Goal: Transaction & Acquisition: Download file/media

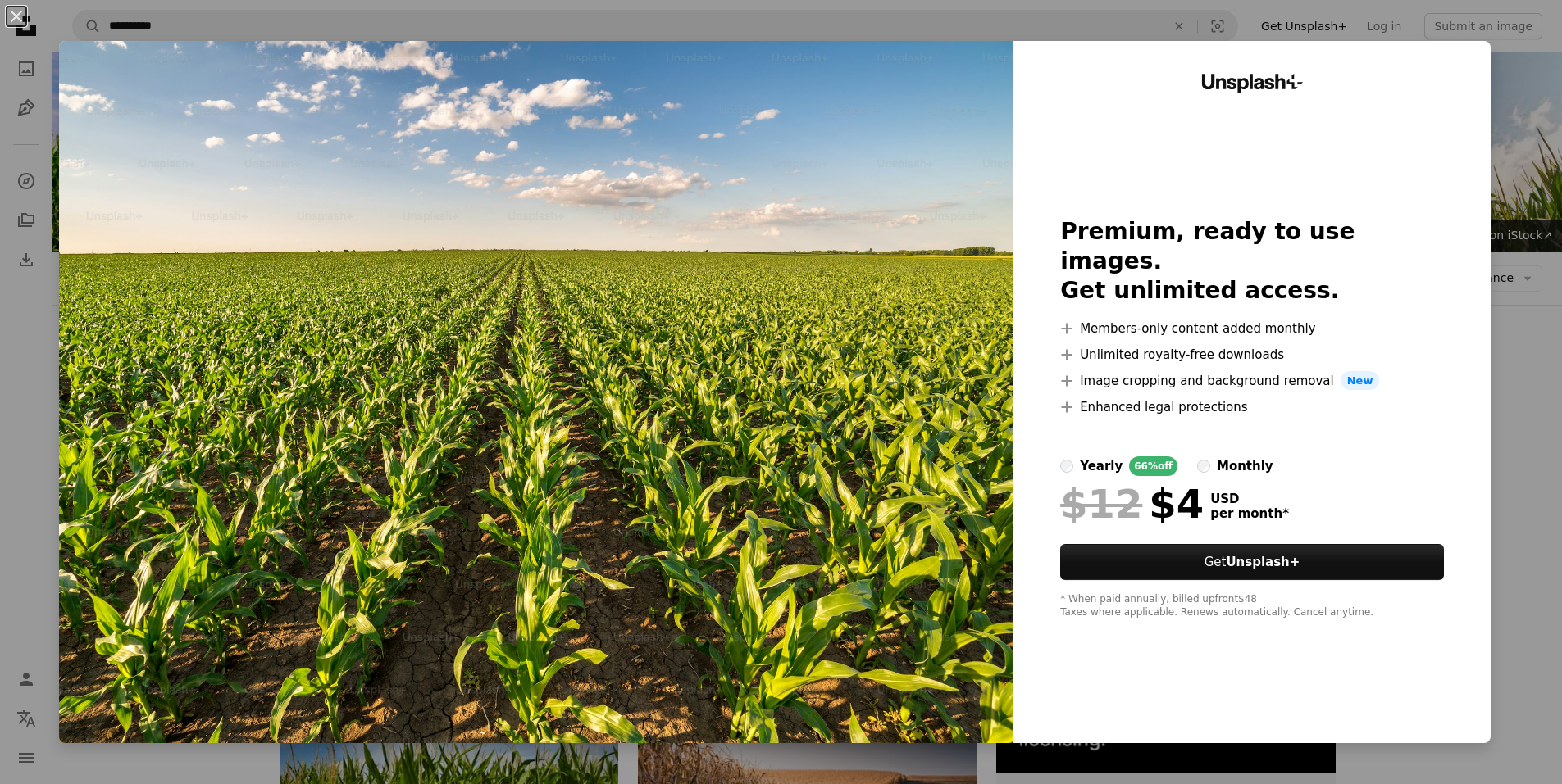
scroll to position [1511, 0]
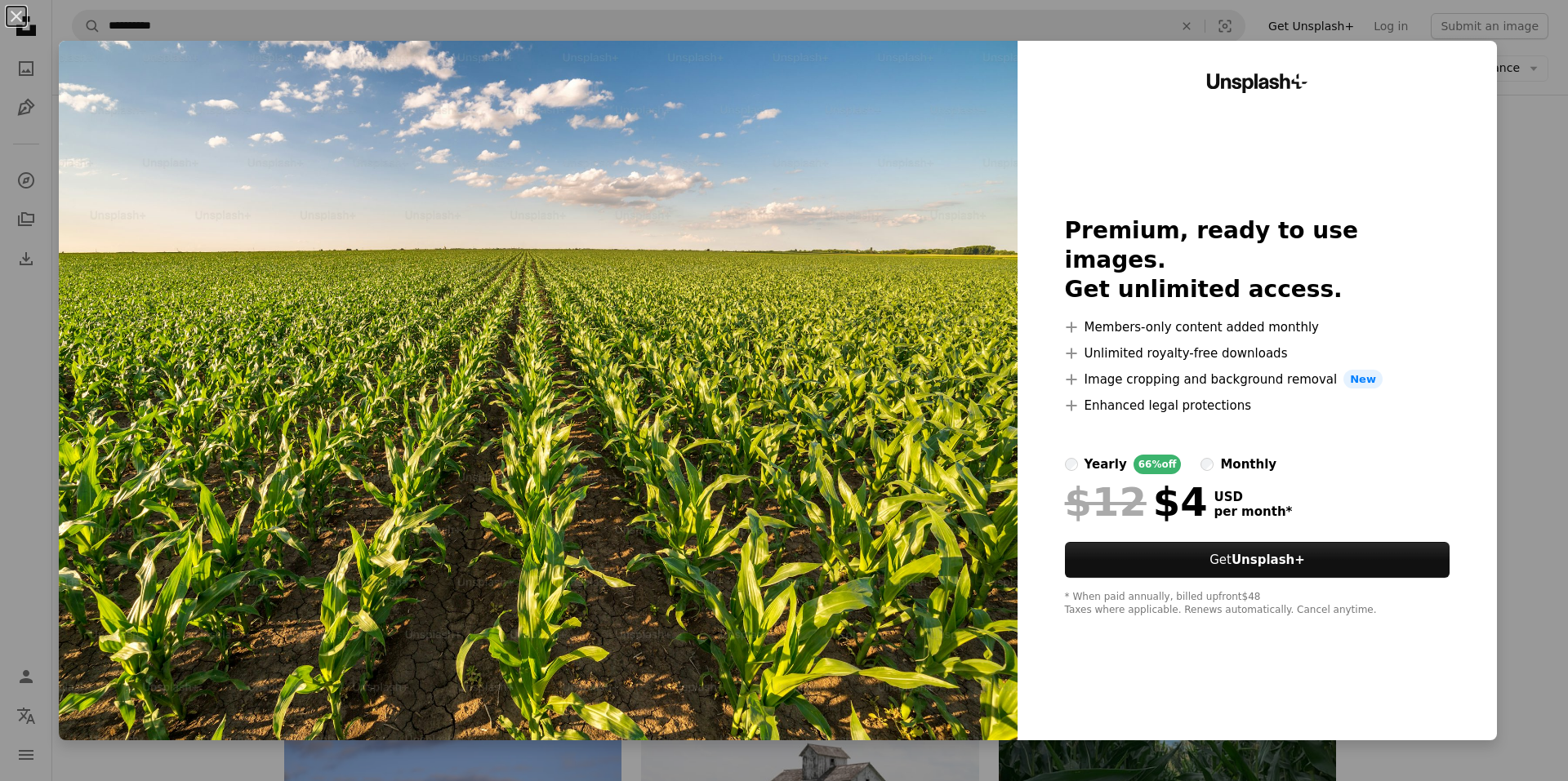
click at [1498, 132] on div "An X shape Unsplash+ Premium, ready to use images. Get unlimited access. A plus…" at bounding box center [784, 390] width 1568 height 781
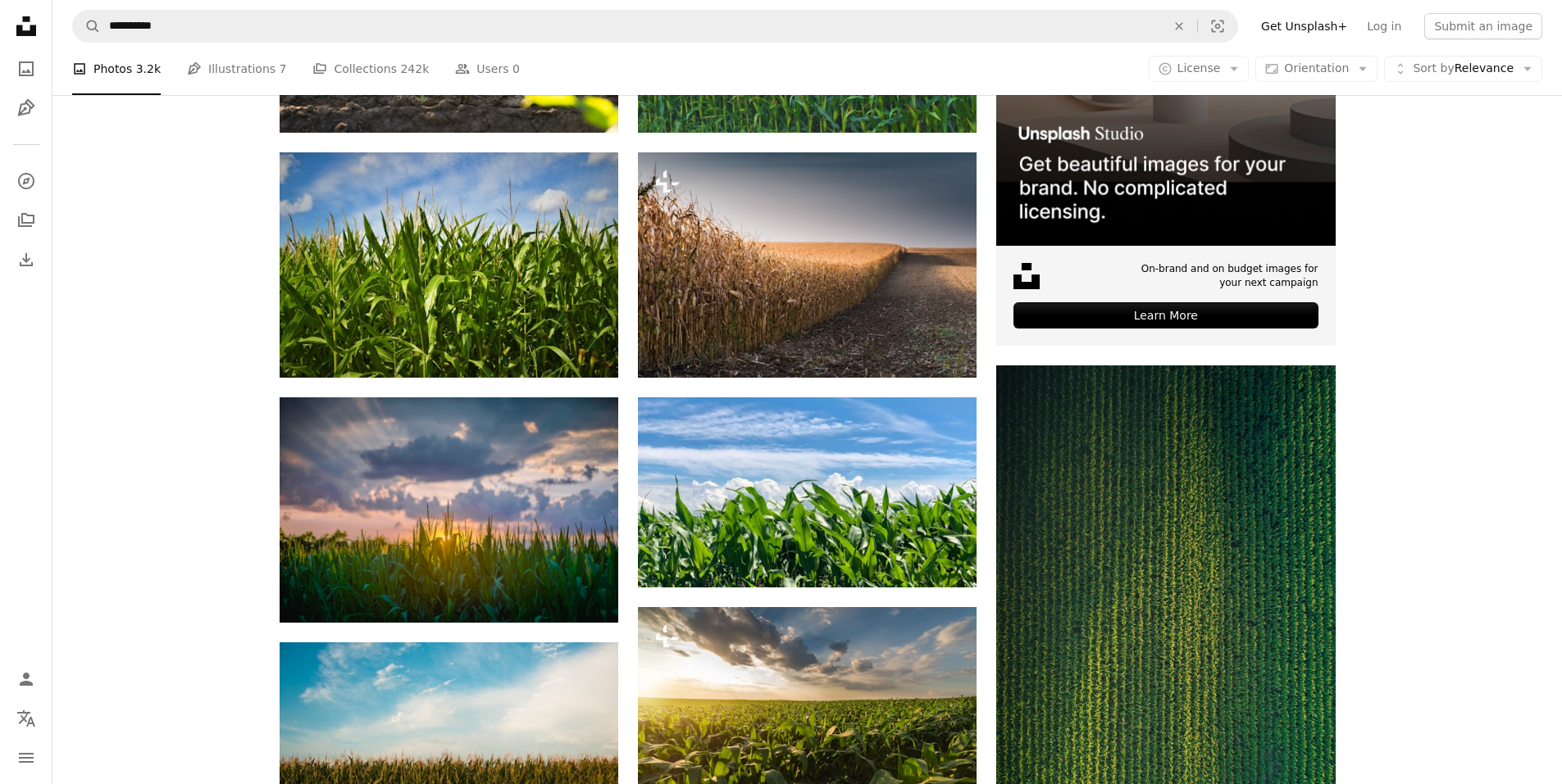
scroll to position [0, 0]
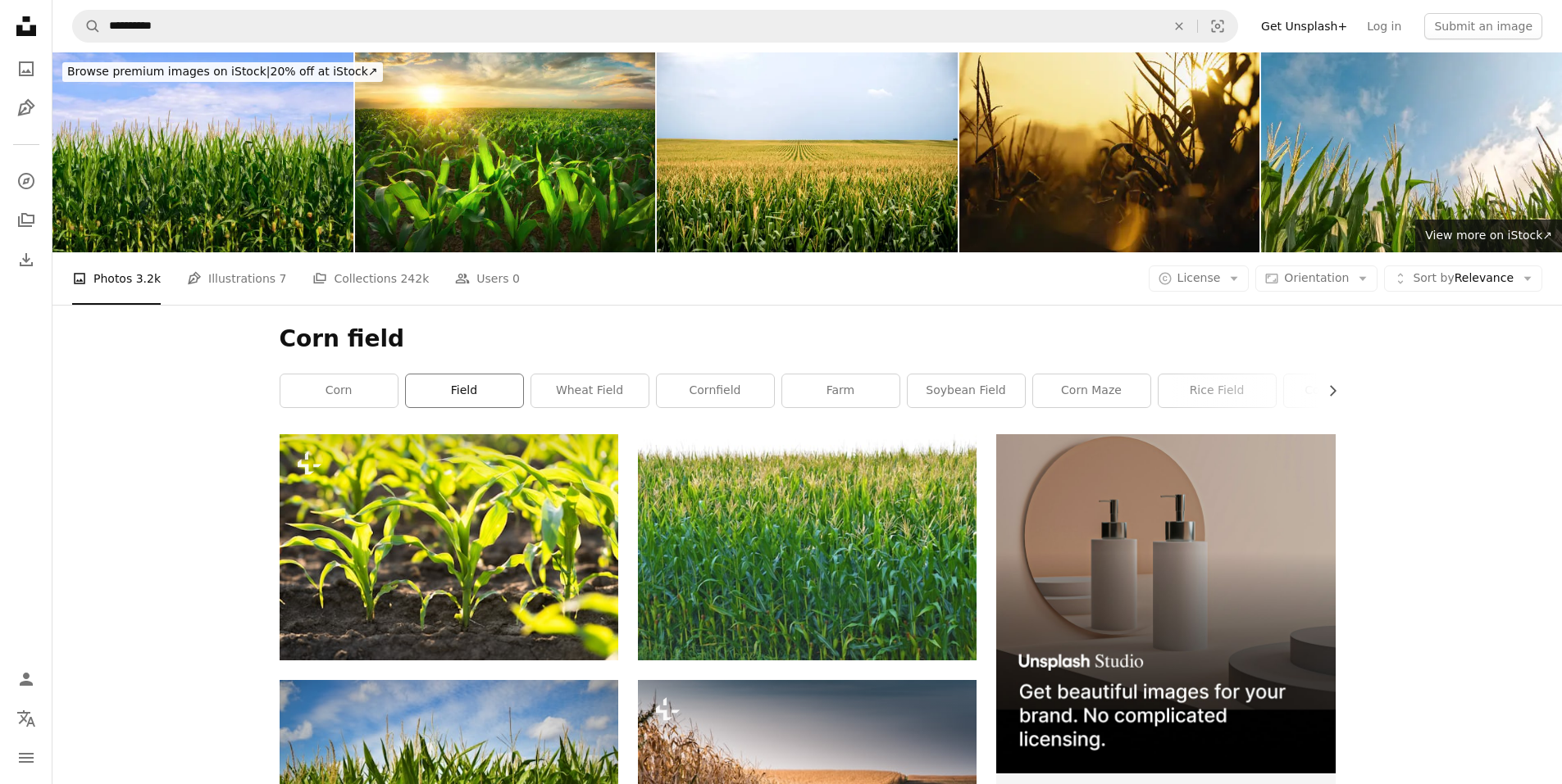
click at [491, 388] on link "field" at bounding box center [464, 391] width 117 height 32
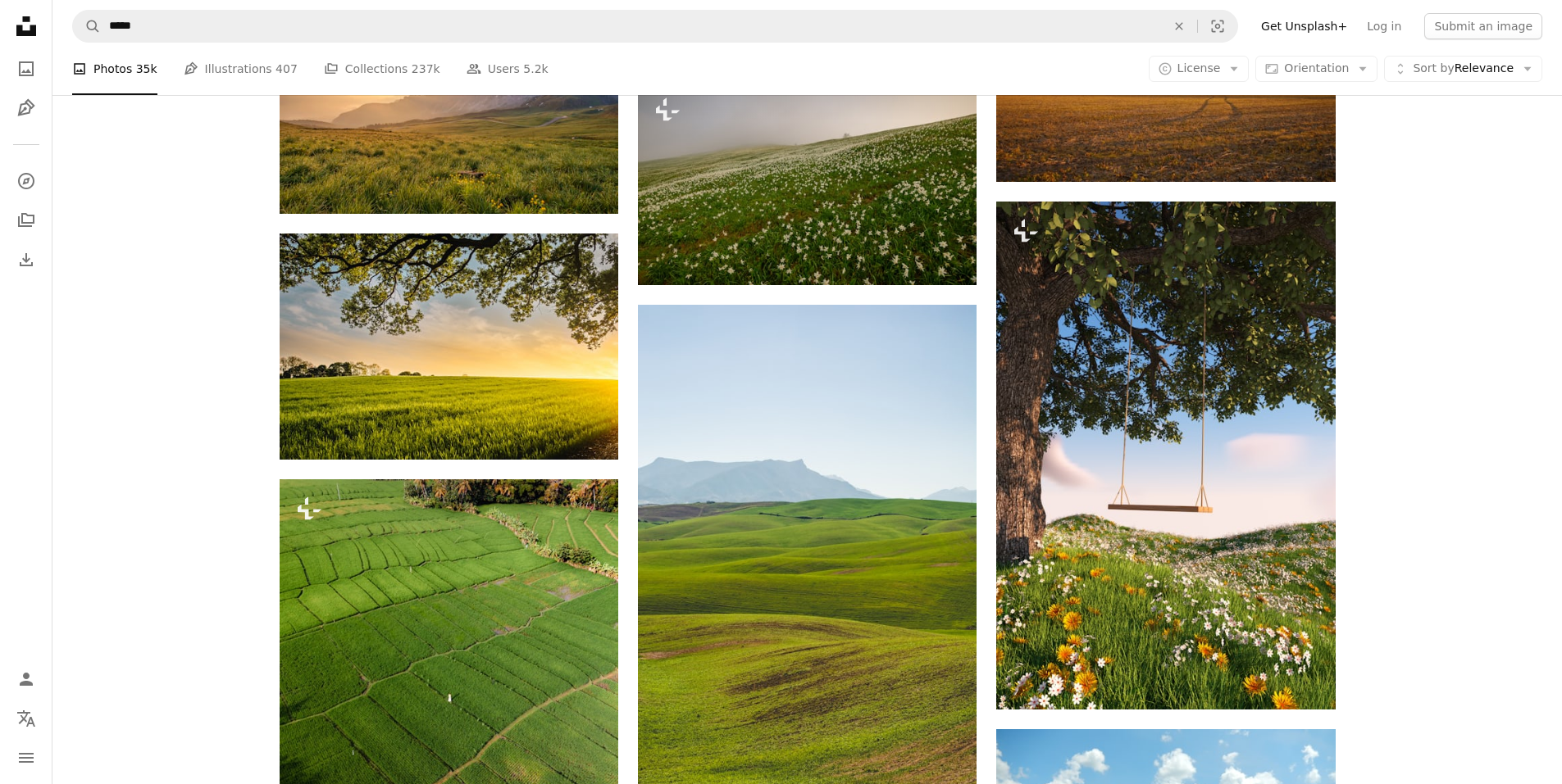
scroll to position [656, 0]
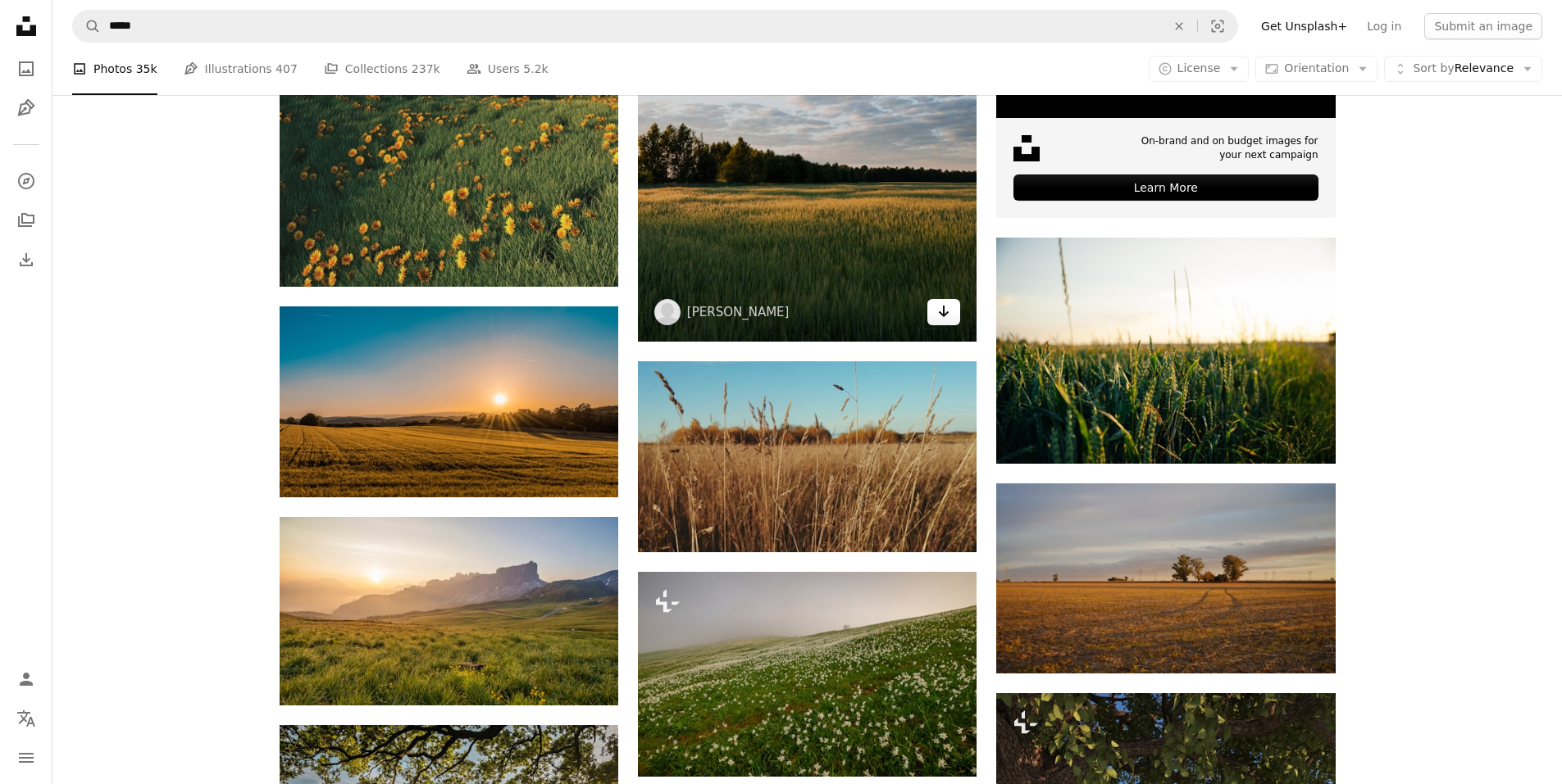
click at [938, 303] on icon "Arrow pointing down" at bounding box center [943, 311] width 13 height 19
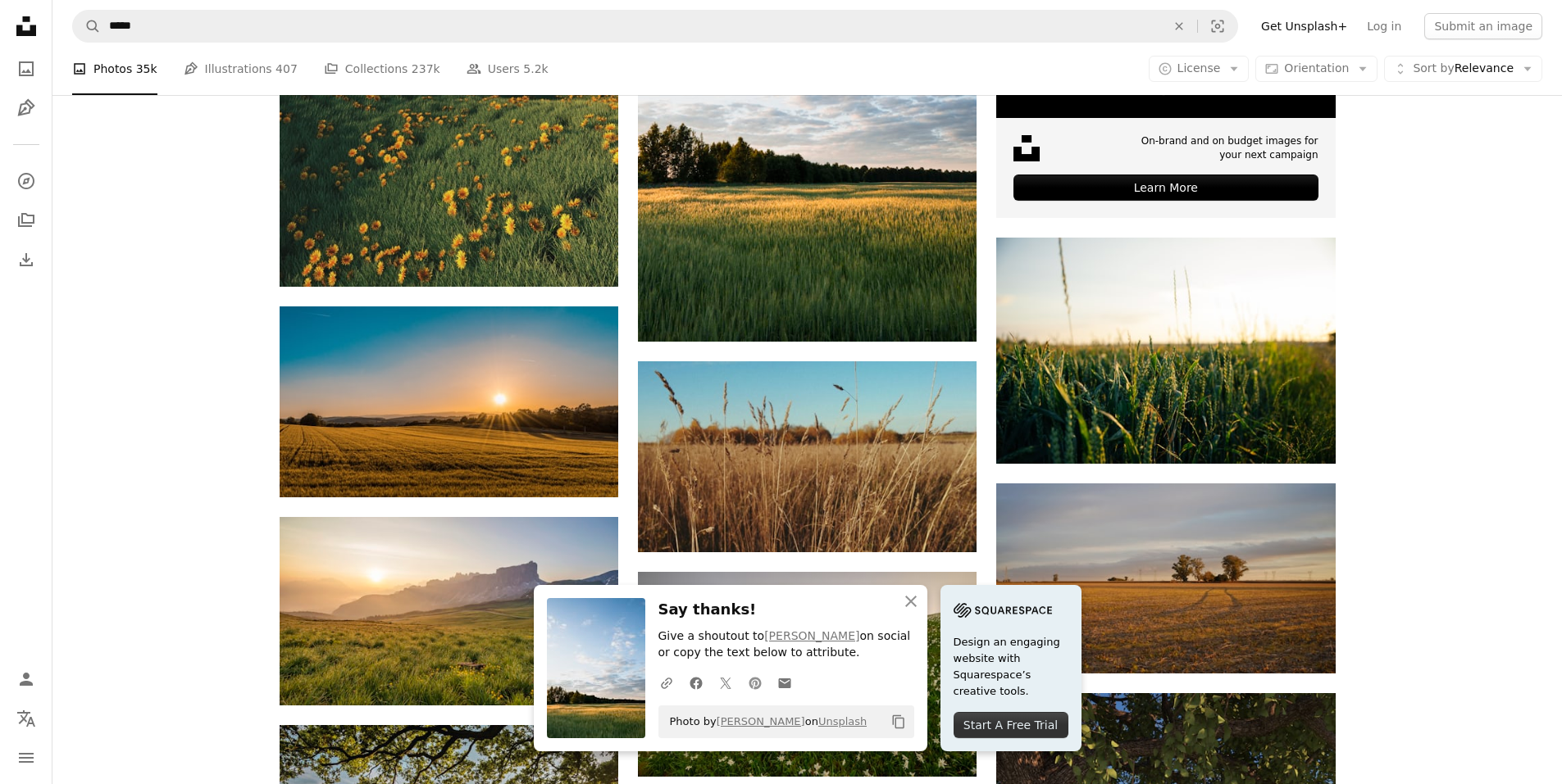
click at [757, 678] on icon "Pinterest icon" at bounding box center [755, 683] width 15 height 15
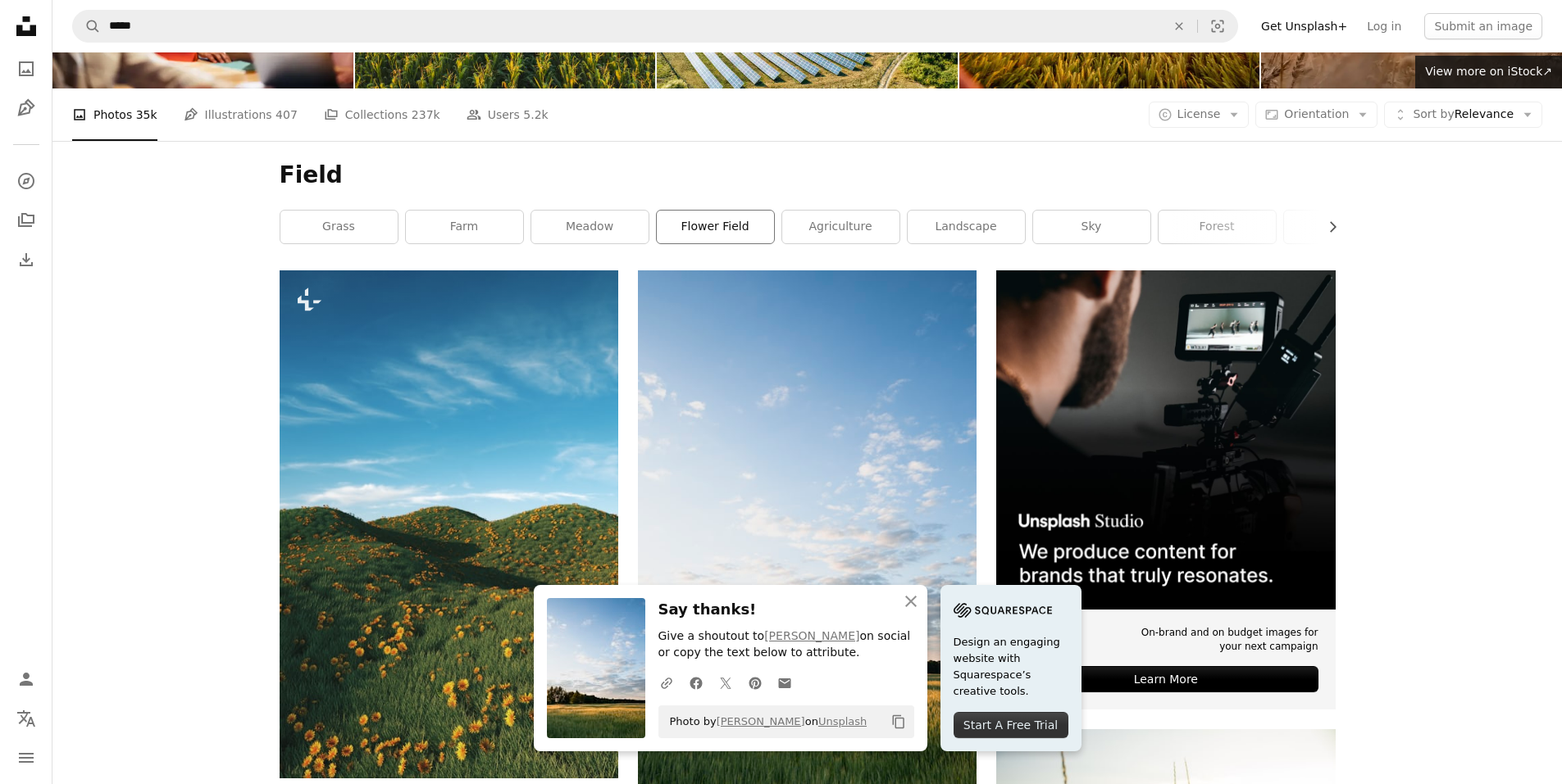
click at [712, 236] on link "flower field" at bounding box center [715, 226] width 117 height 32
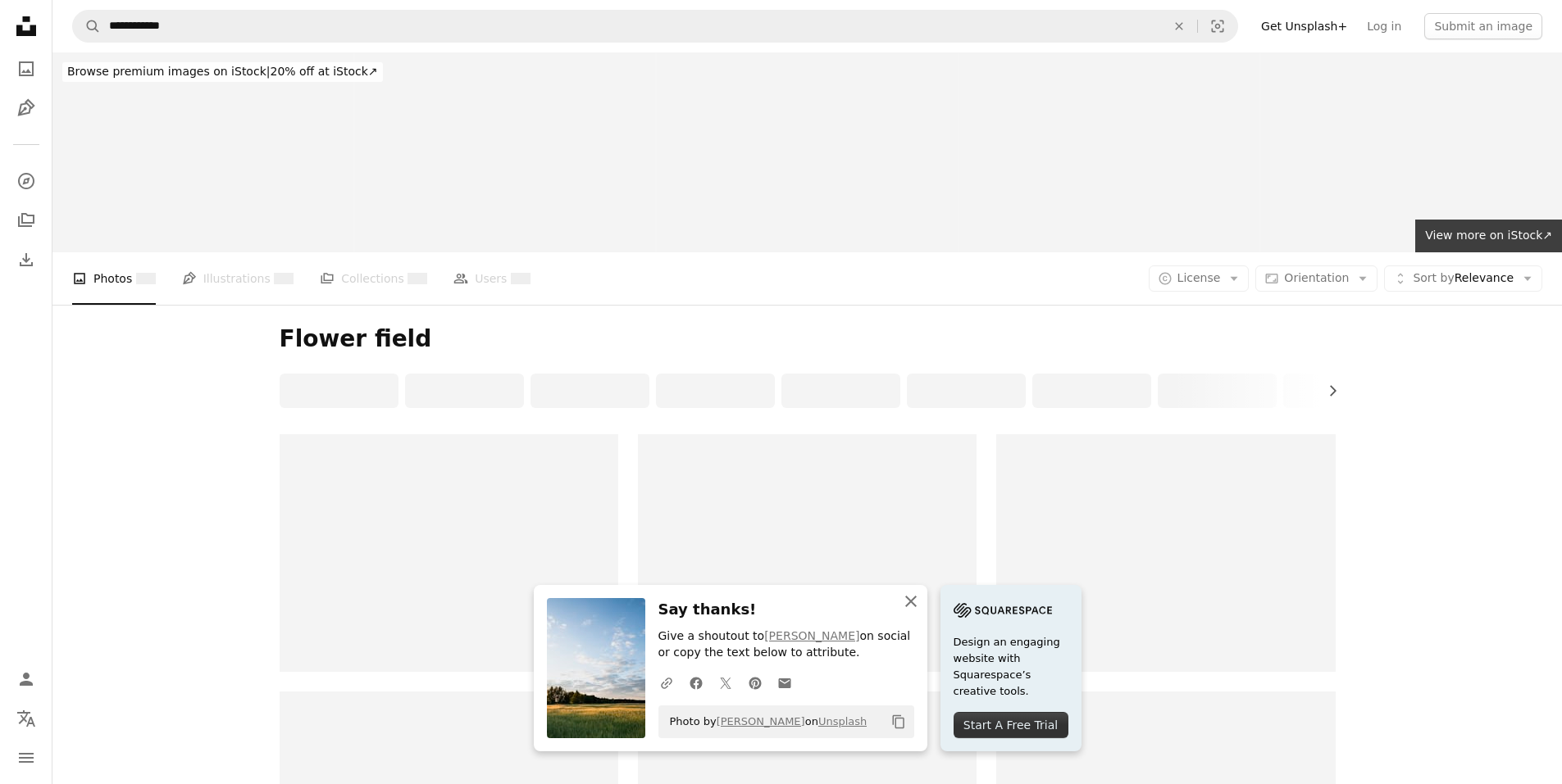
click at [919, 607] on icon "An X shape" at bounding box center [910, 601] width 19 height 19
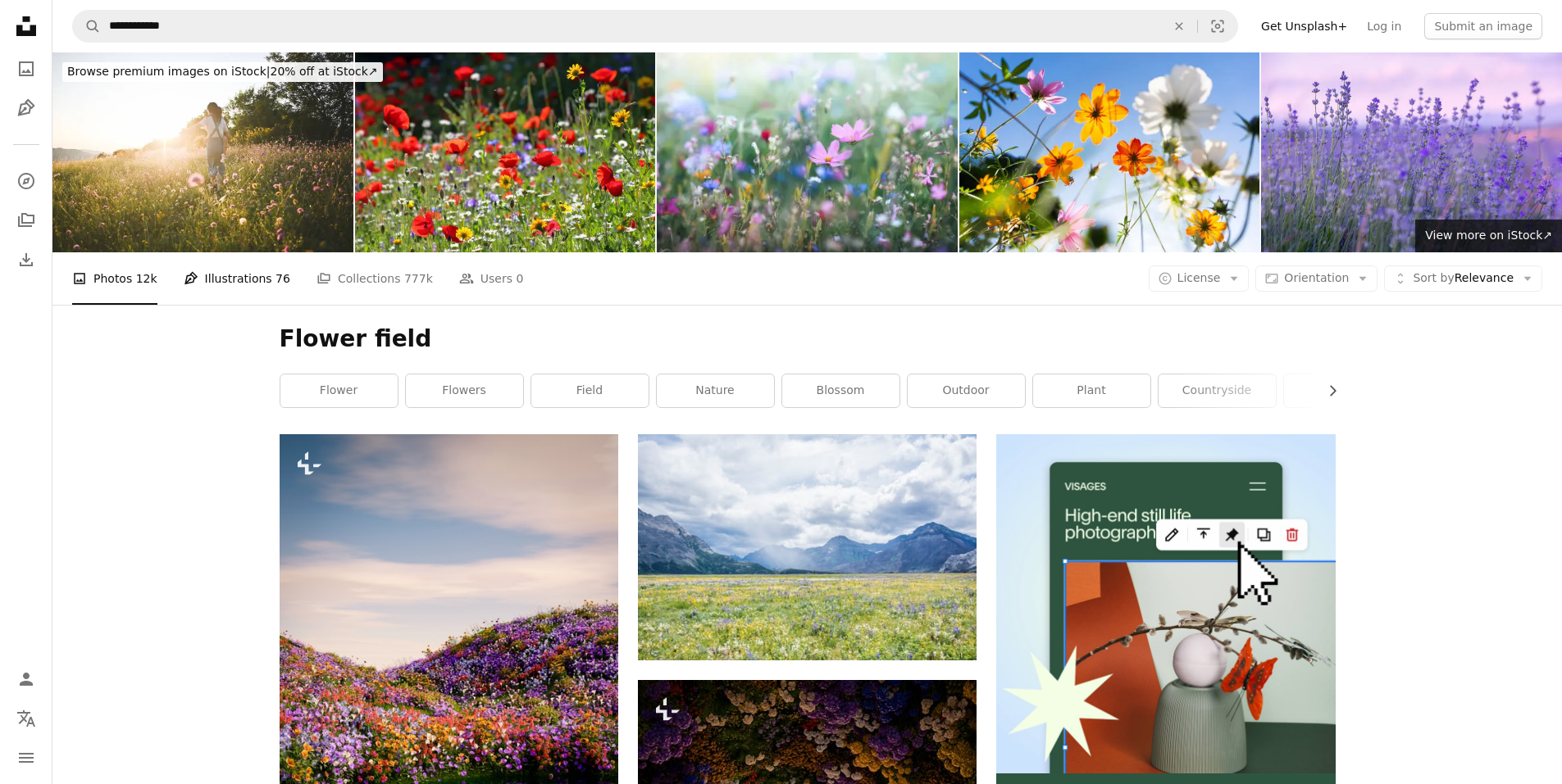
click at [244, 267] on link "Pen Tool Illustrations 76" at bounding box center [236, 278] width 106 height 53
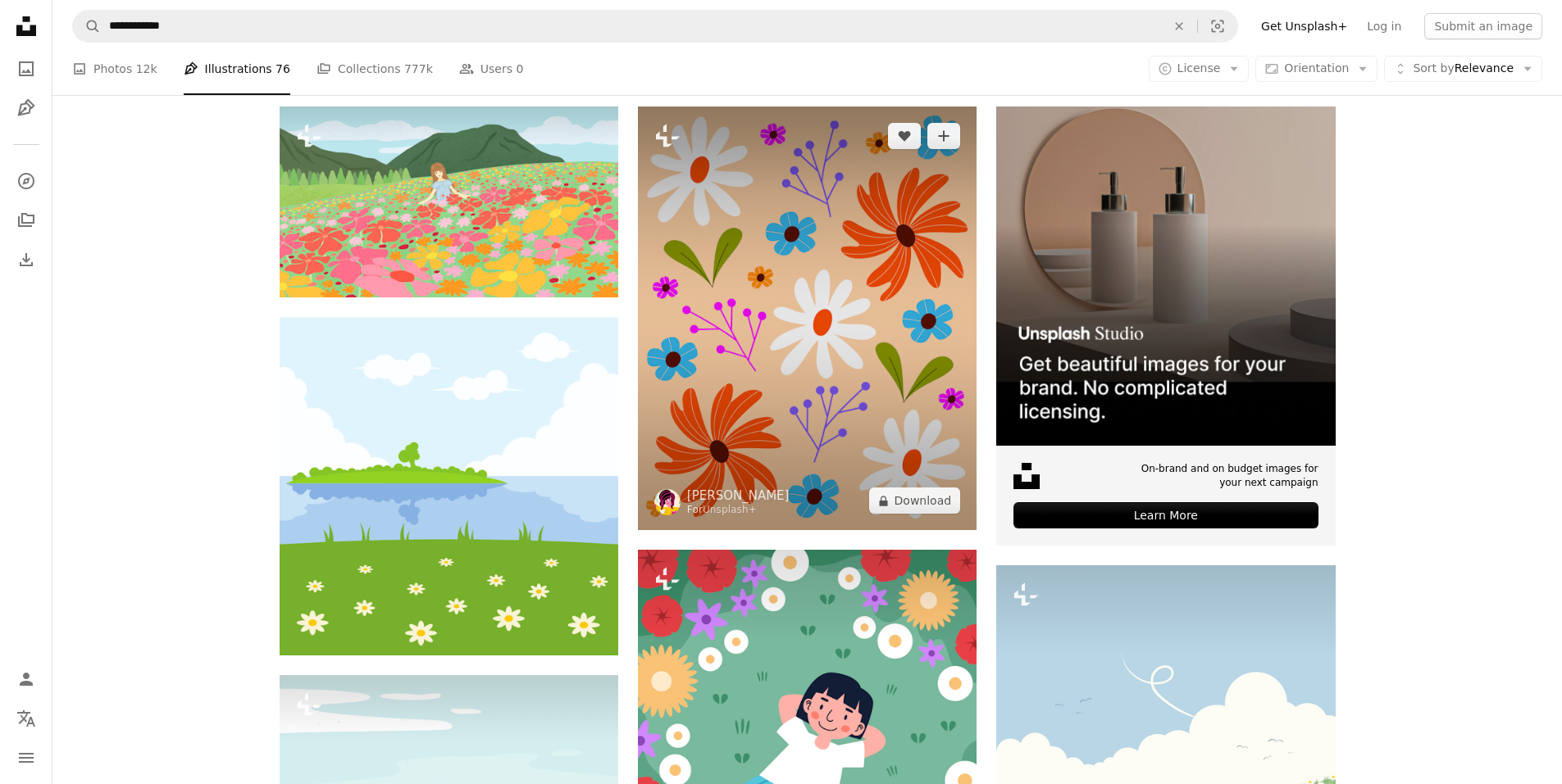
scroll to position [163, 0]
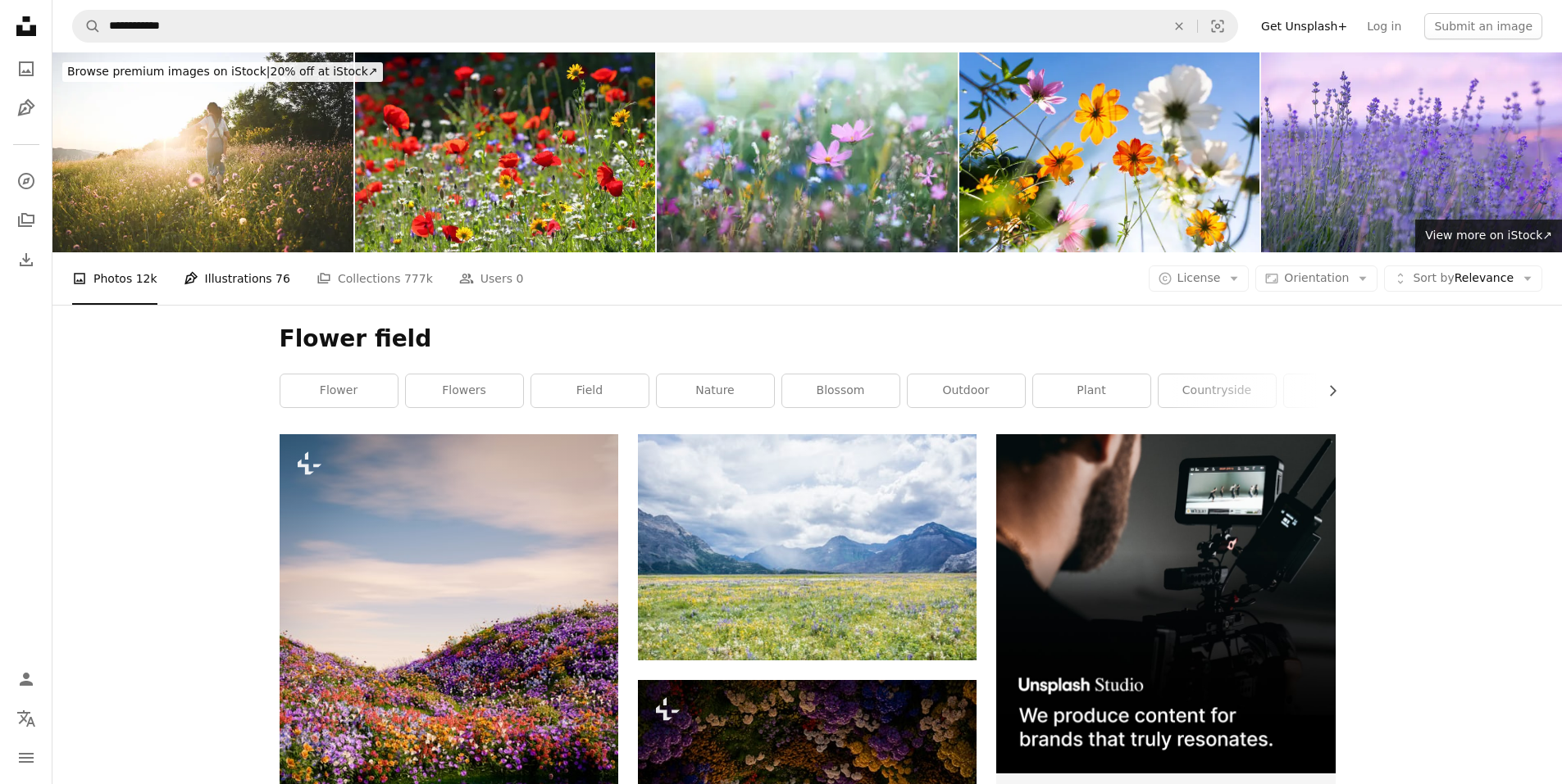
scroll to position [163, 0]
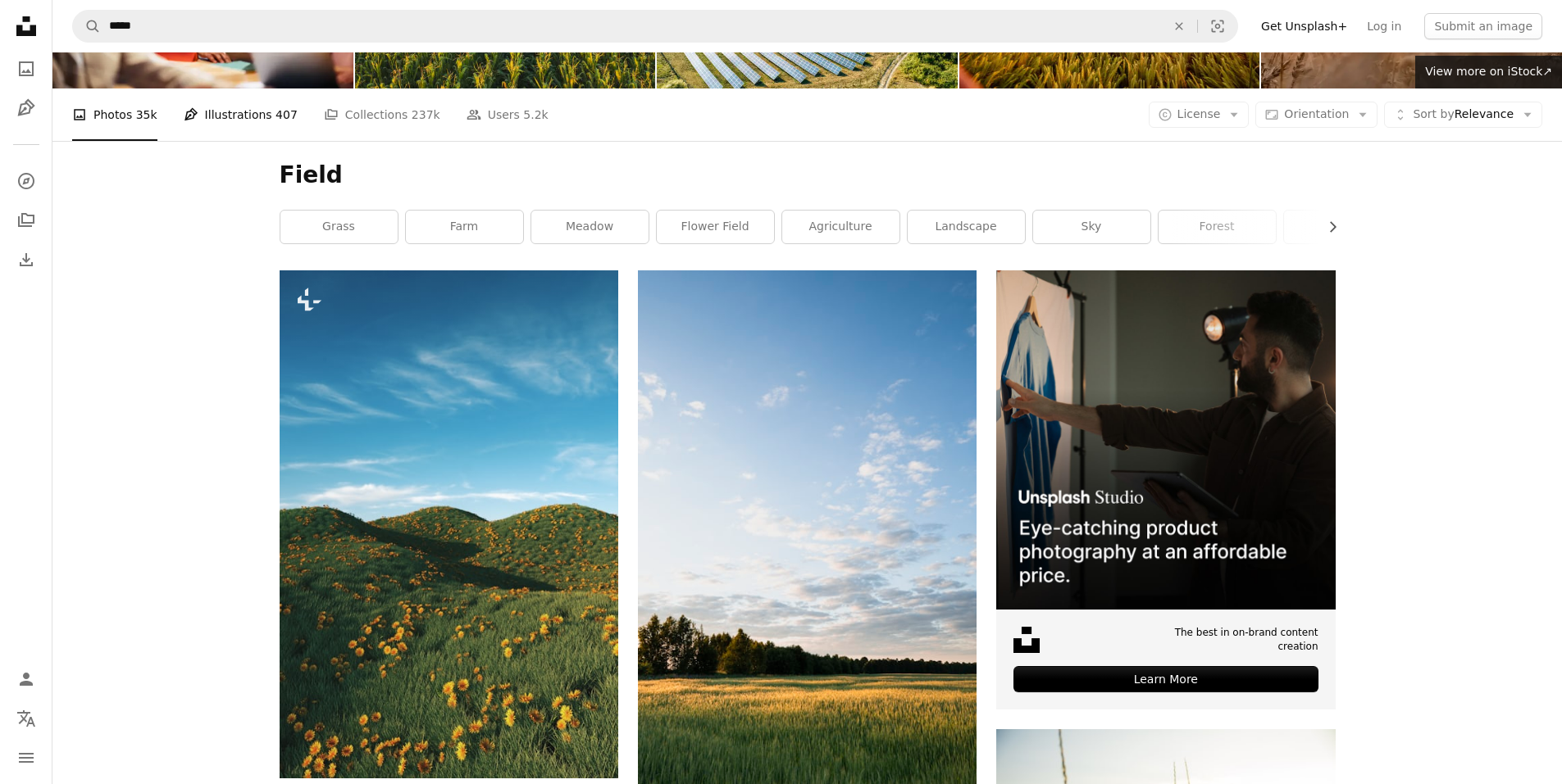
click at [233, 118] on link "Pen Tool Illustrations 407" at bounding box center [240, 115] width 114 height 53
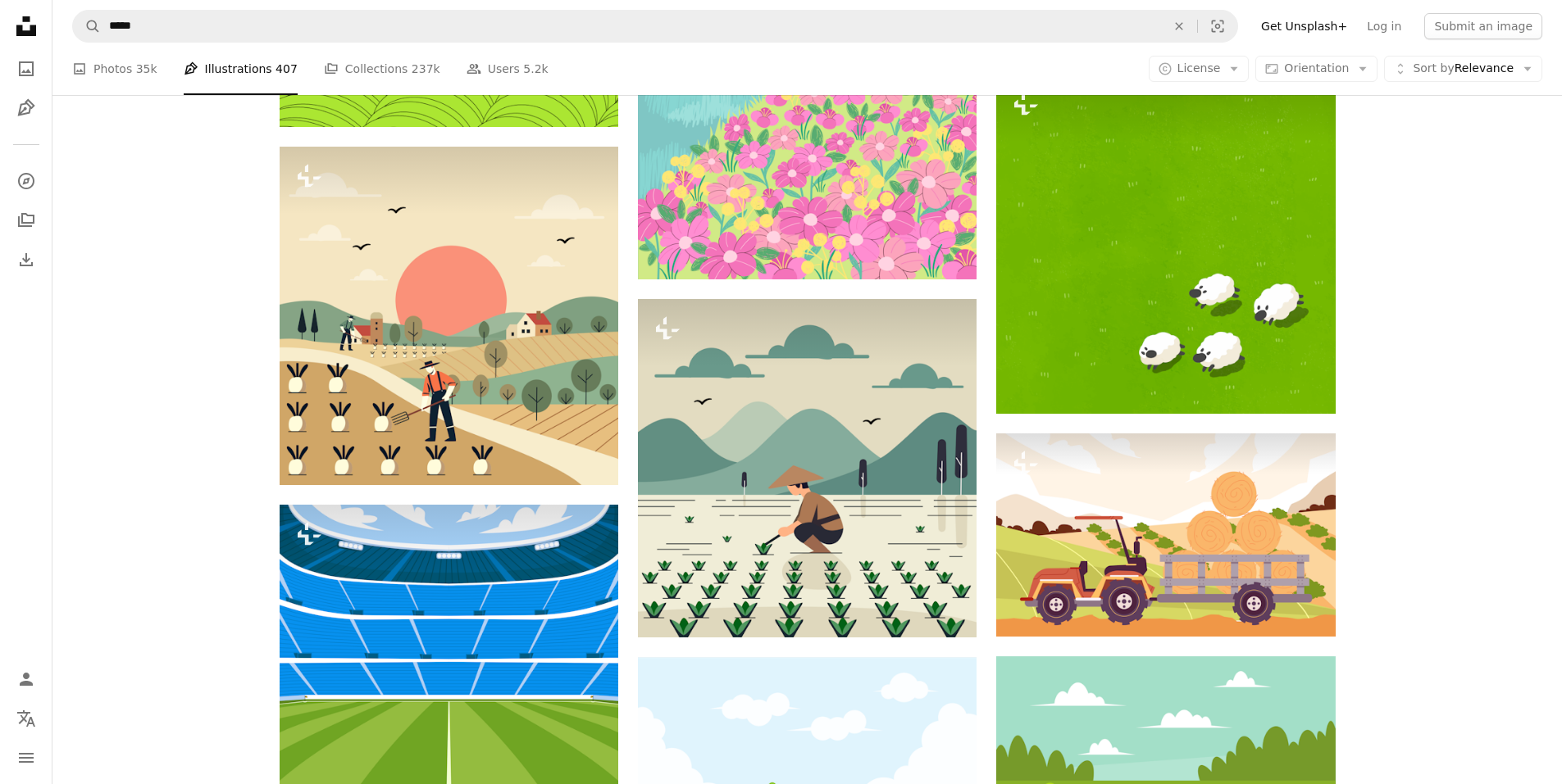
scroll to position [2623, 0]
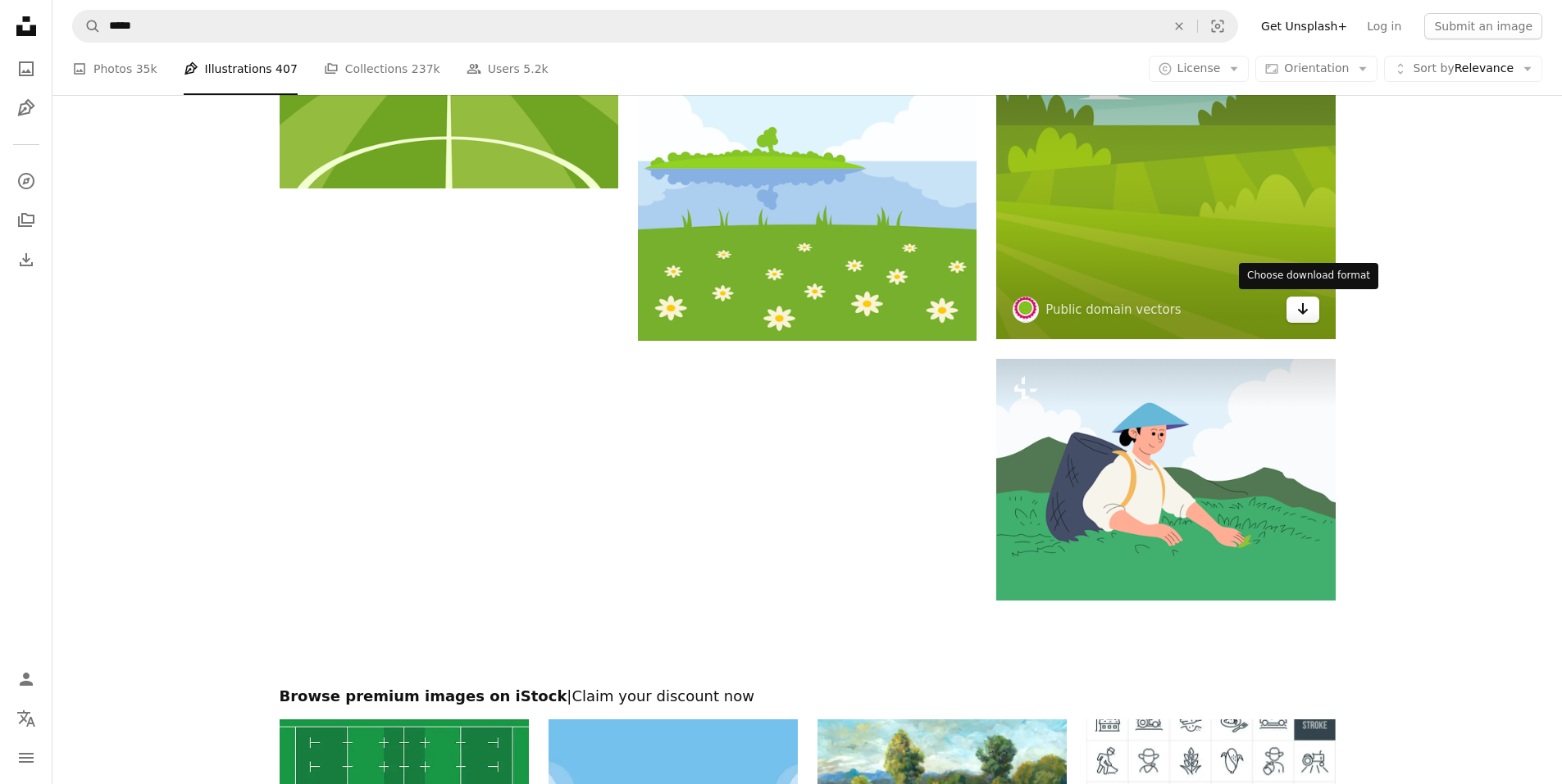
click at [1312, 310] on button "Arrow pointing down" at bounding box center [1302, 309] width 32 height 26
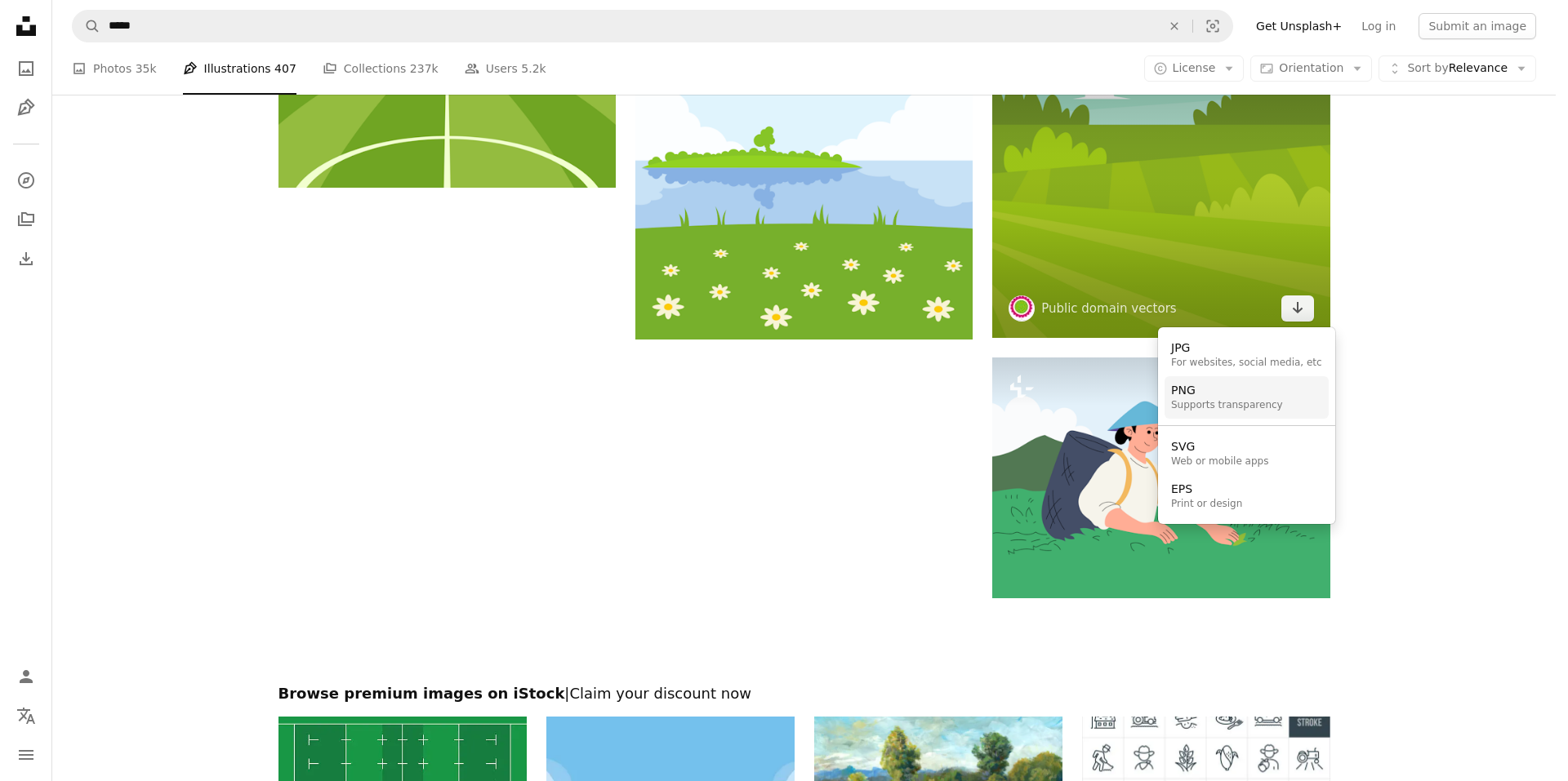
click at [1255, 402] on div "Supports transparency" at bounding box center [1228, 406] width 112 height 13
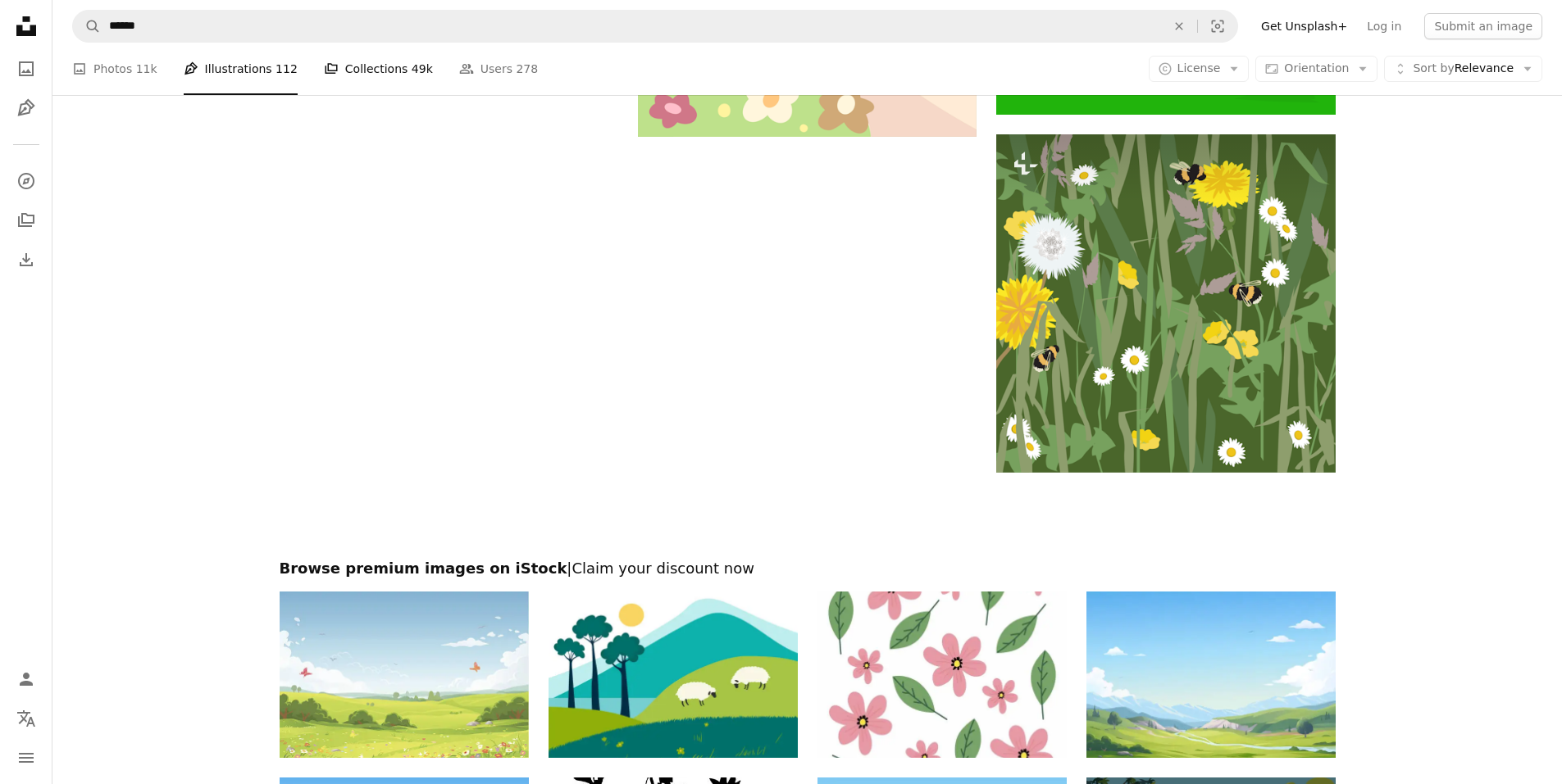
click at [411, 78] on span "49k" at bounding box center [421, 69] width 21 height 18
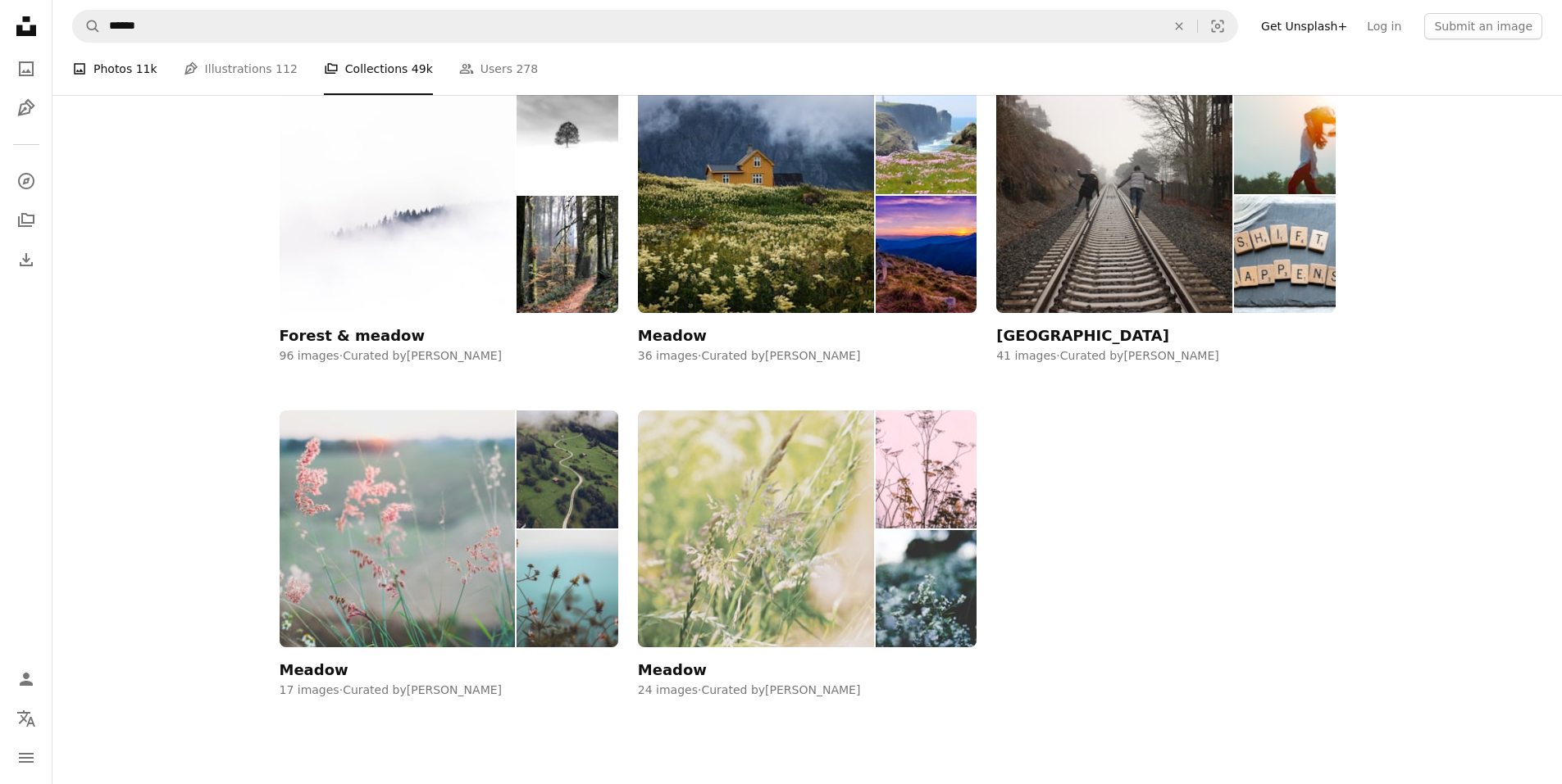
click at [104, 95] on link "A photo Photos 11k" at bounding box center [115, 68] width 85 height 53
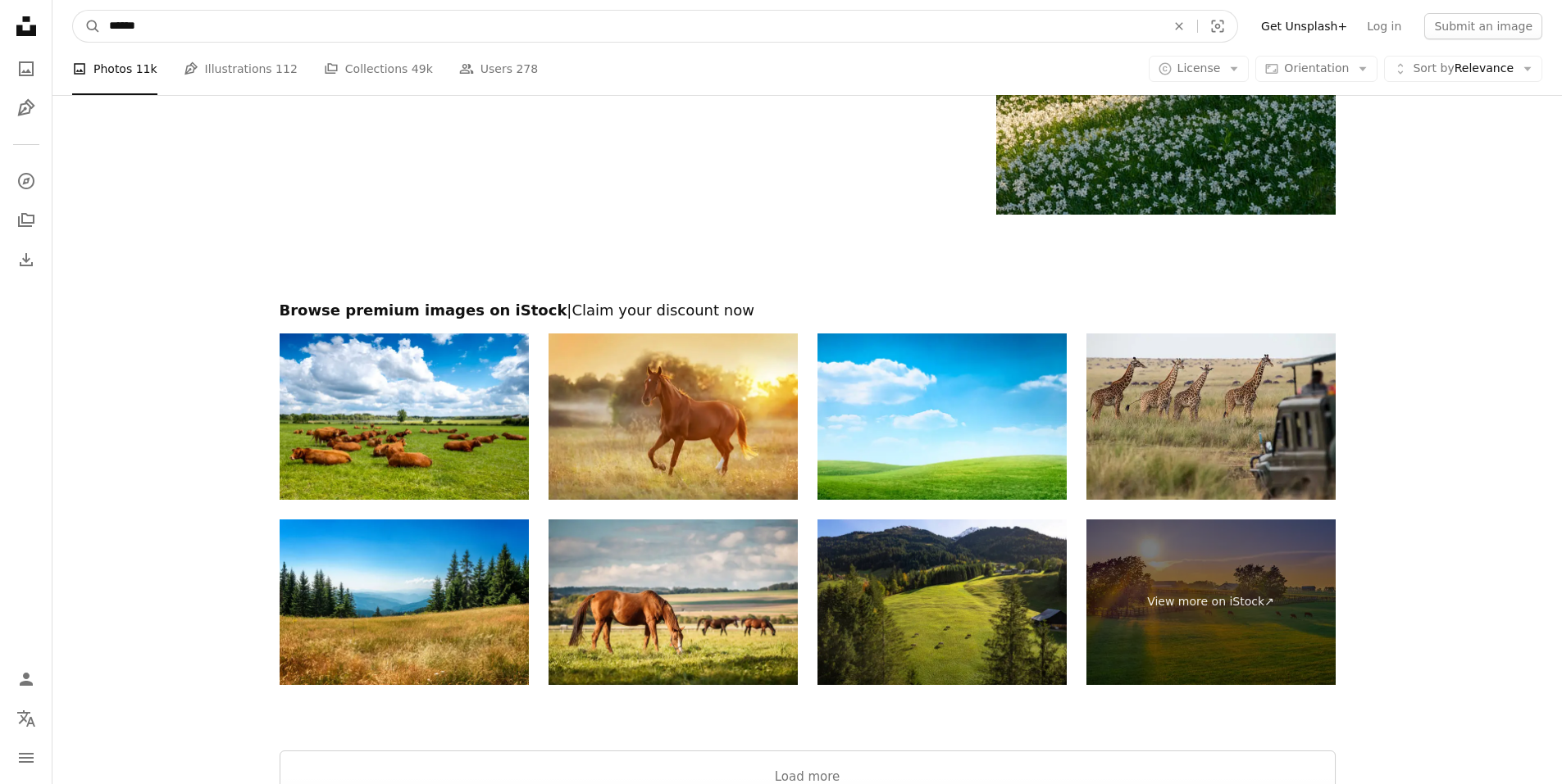
drag, startPoint x: 191, startPoint y: 12, endPoint x: 113, endPoint y: 10, distance: 78.0
click at [113, 10] on form "A magnifying glass ****** An X shape Visual search" at bounding box center [655, 26] width 1166 height 32
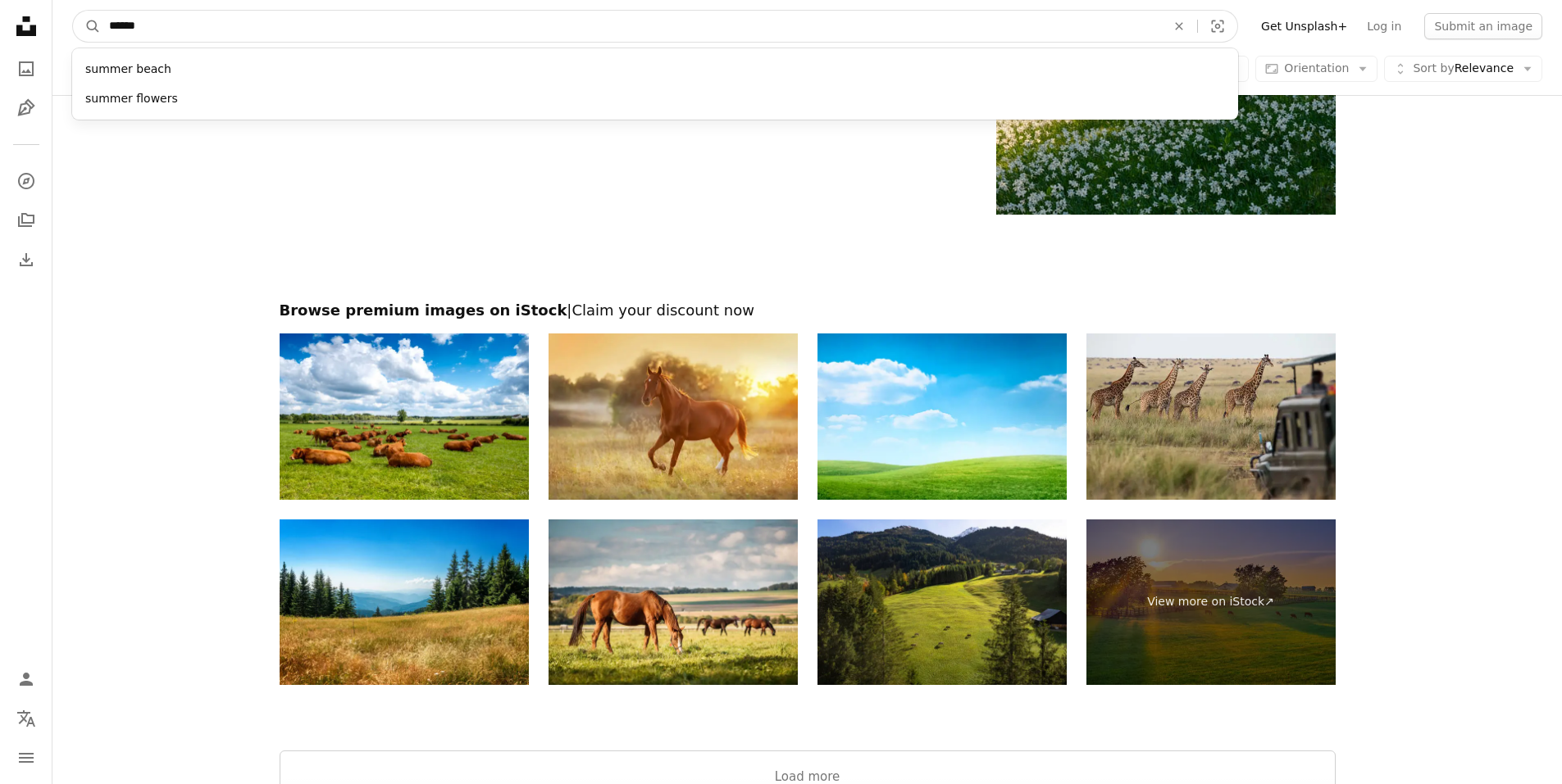
type input "******"
click at [73, 11] on button "A magnifying glass" at bounding box center [87, 27] width 28 height 31
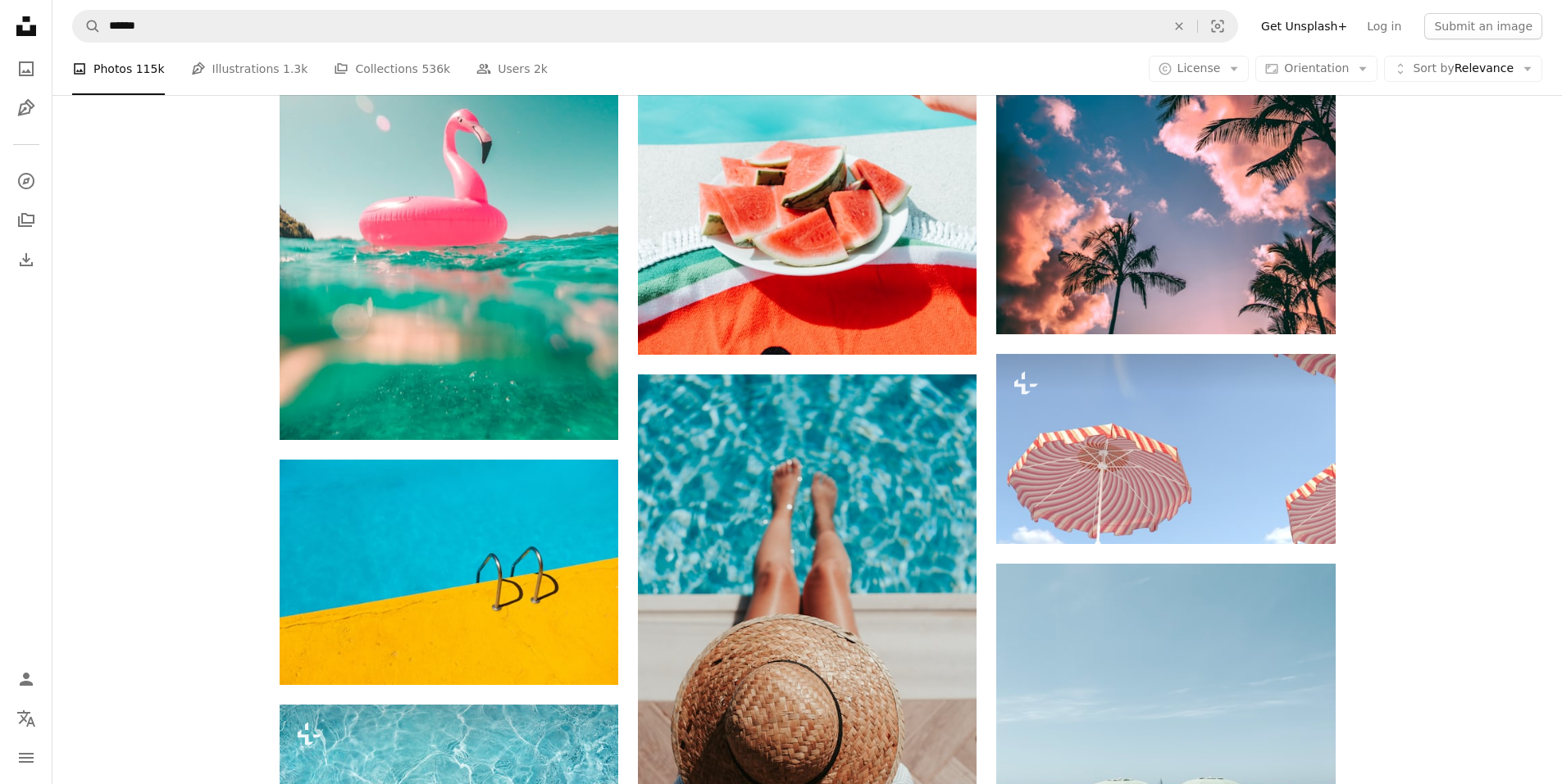
scroll to position [6242, 0]
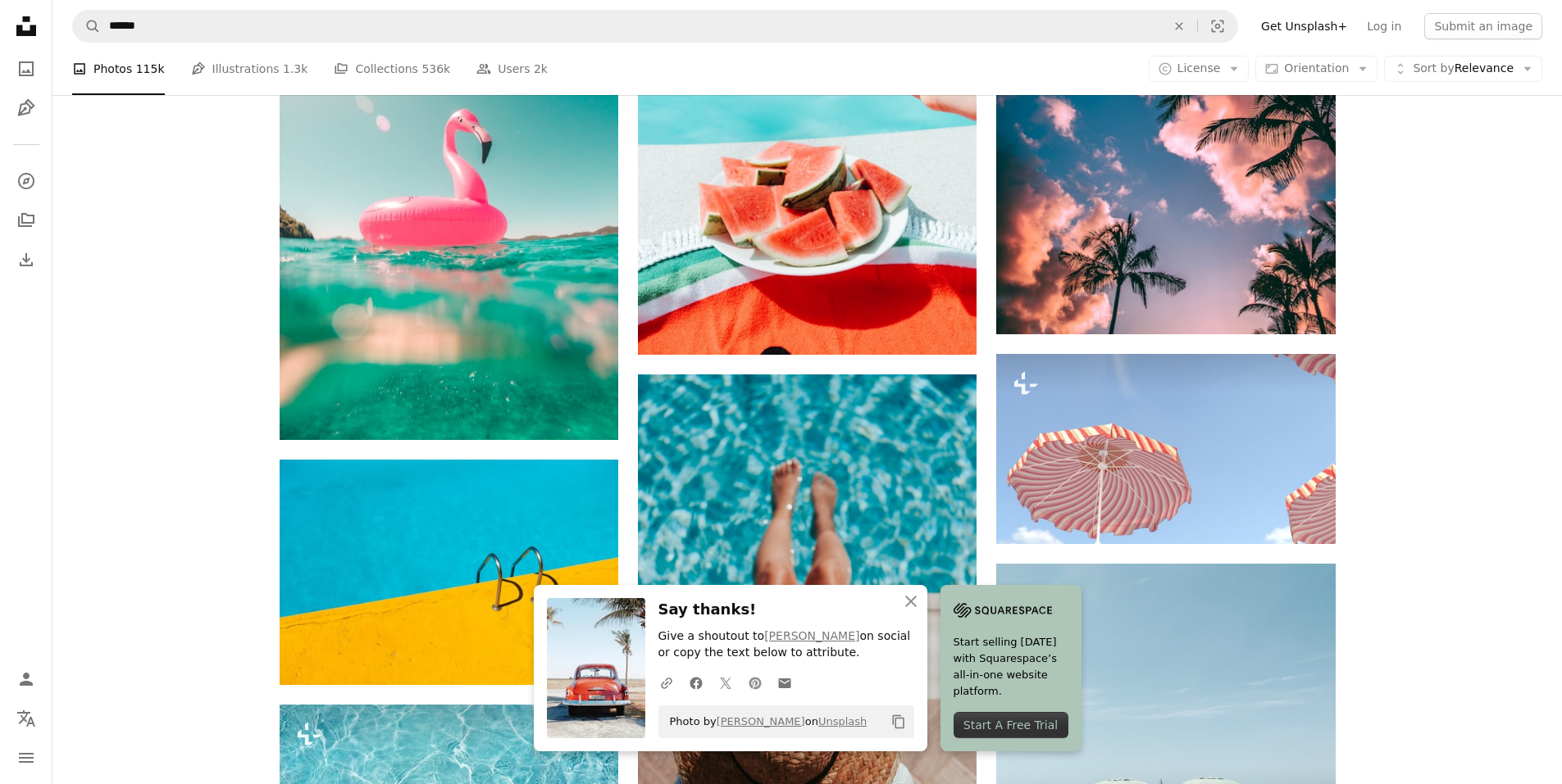
click at [756, 685] on icon at bounding box center [754, 682] width 12 height 12
click at [920, 600] on icon "An X shape" at bounding box center [910, 601] width 19 height 19
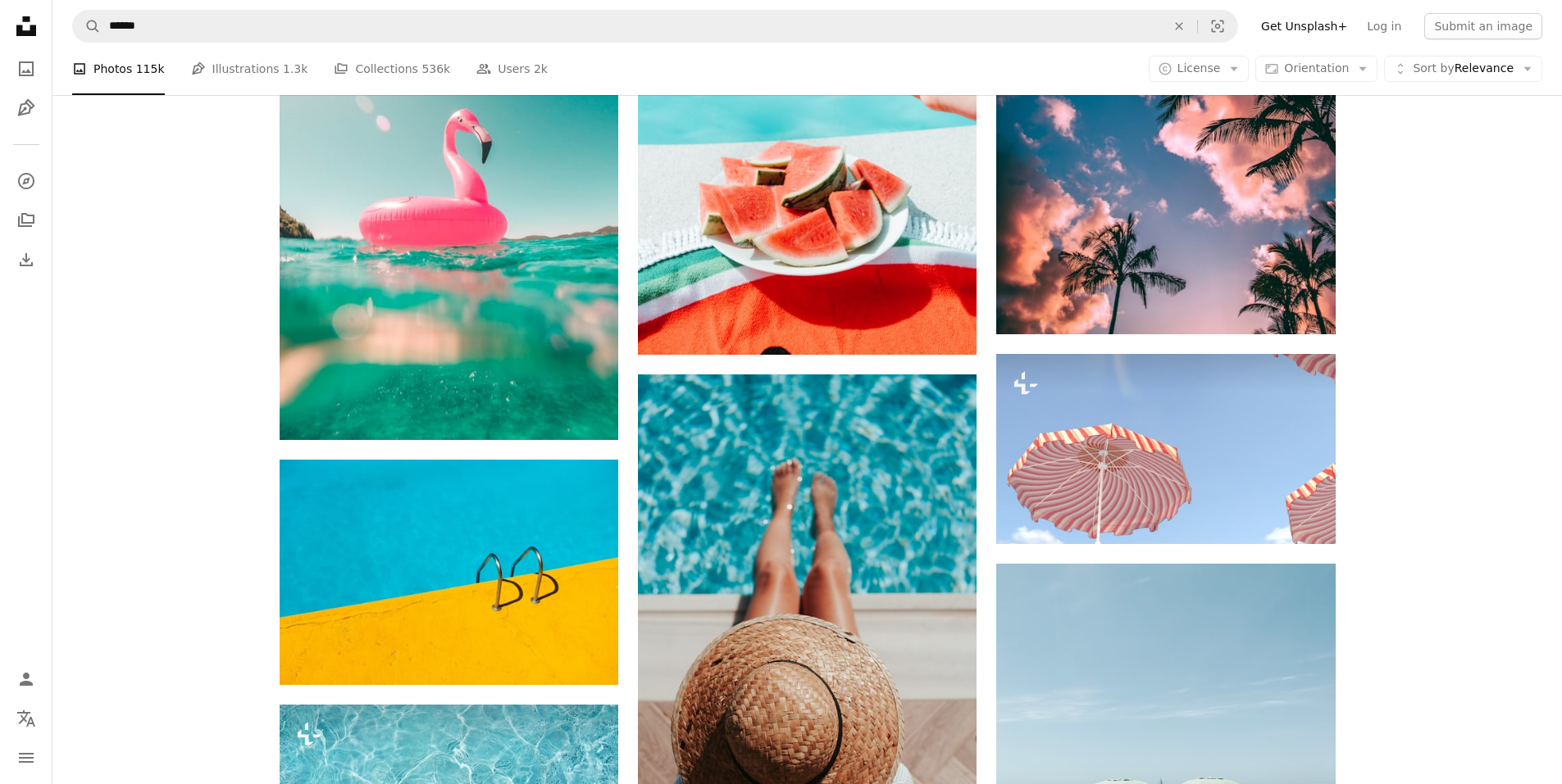
scroll to position [6898, 0]
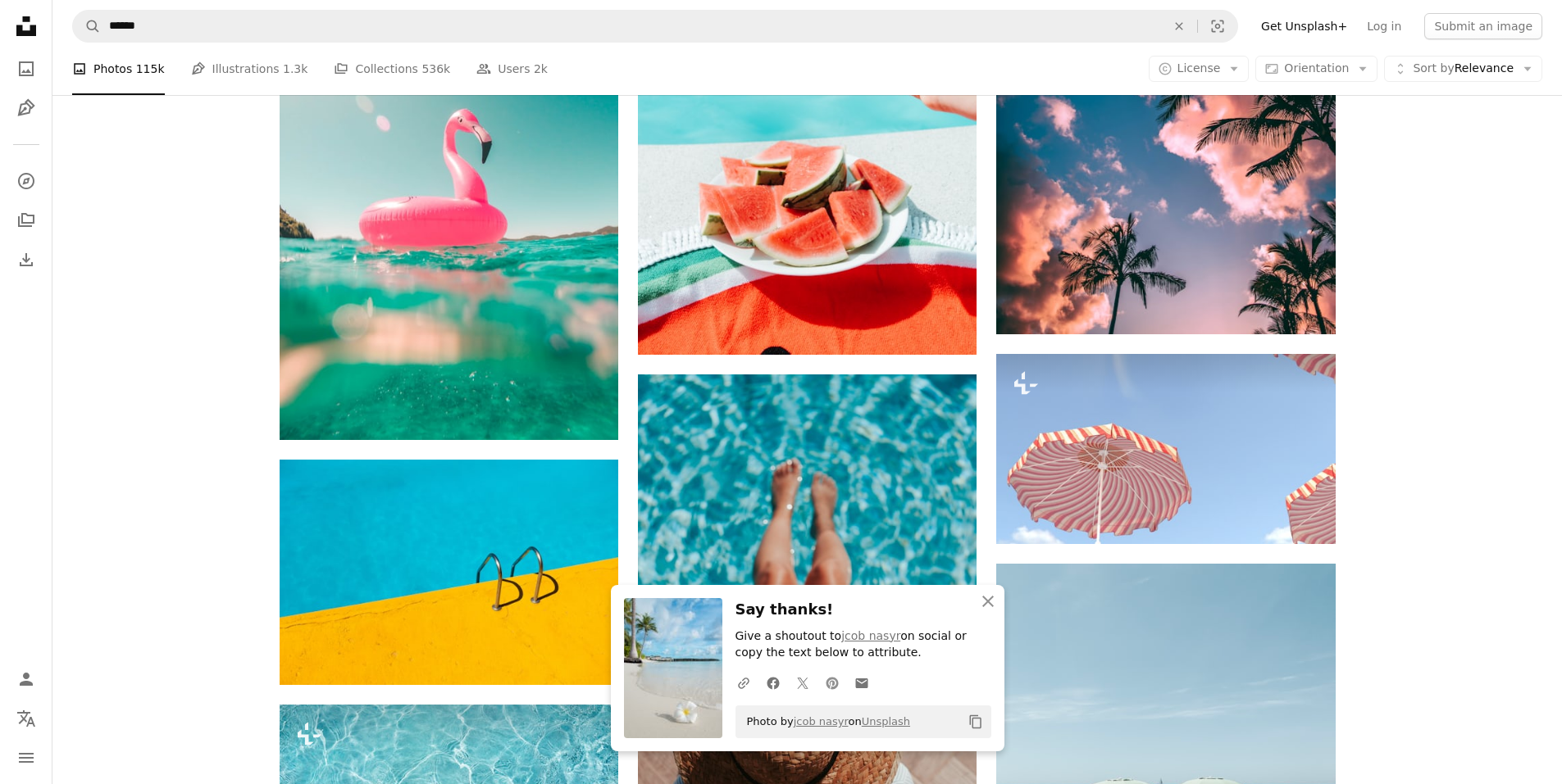
click at [835, 689] on icon "Pinterest icon" at bounding box center [832, 683] width 15 height 15
click at [989, 610] on icon "An X shape" at bounding box center [987, 601] width 19 height 19
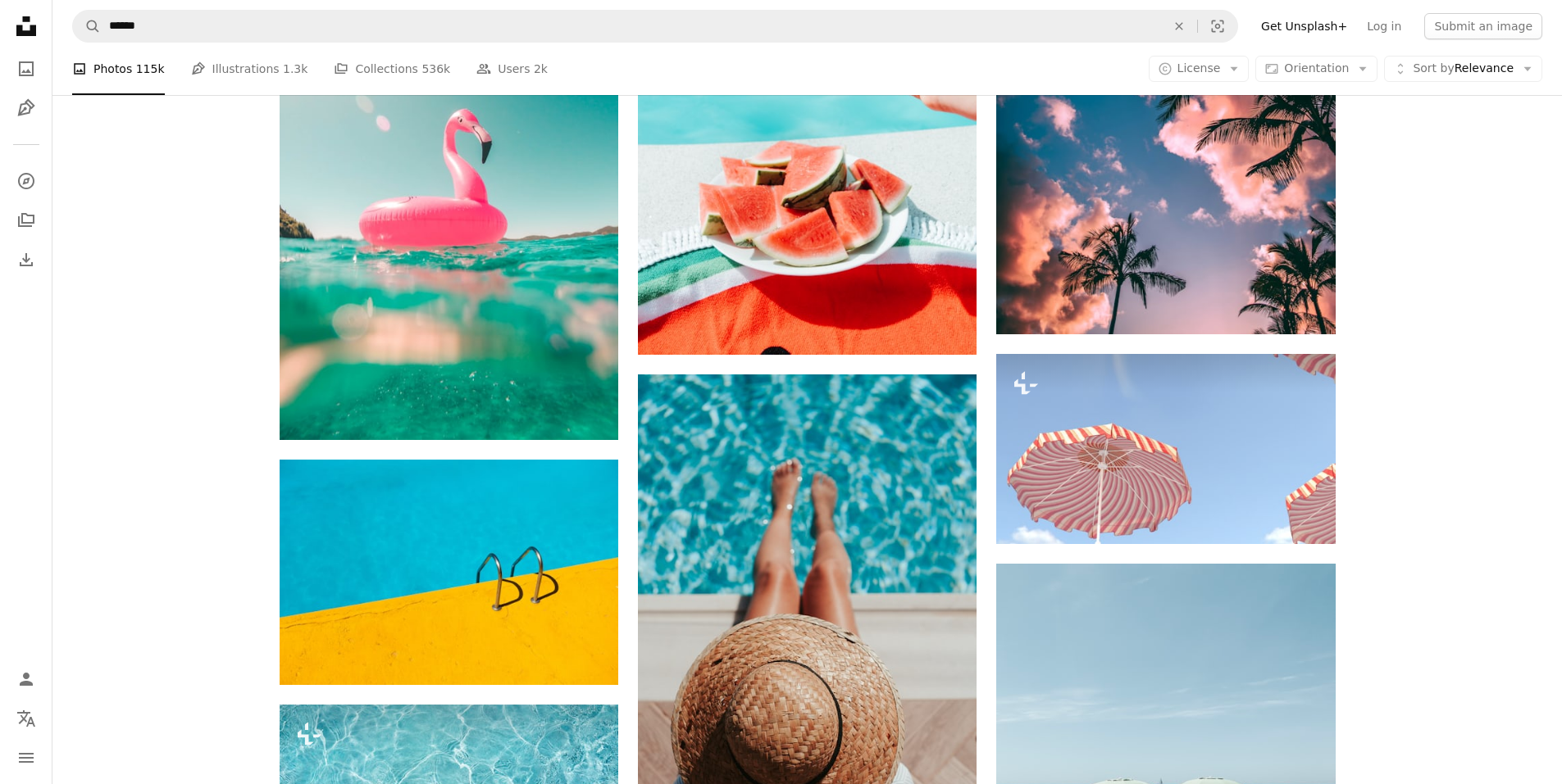
scroll to position [730, 0]
